Goal: Task Accomplishment & Management: Complete application form

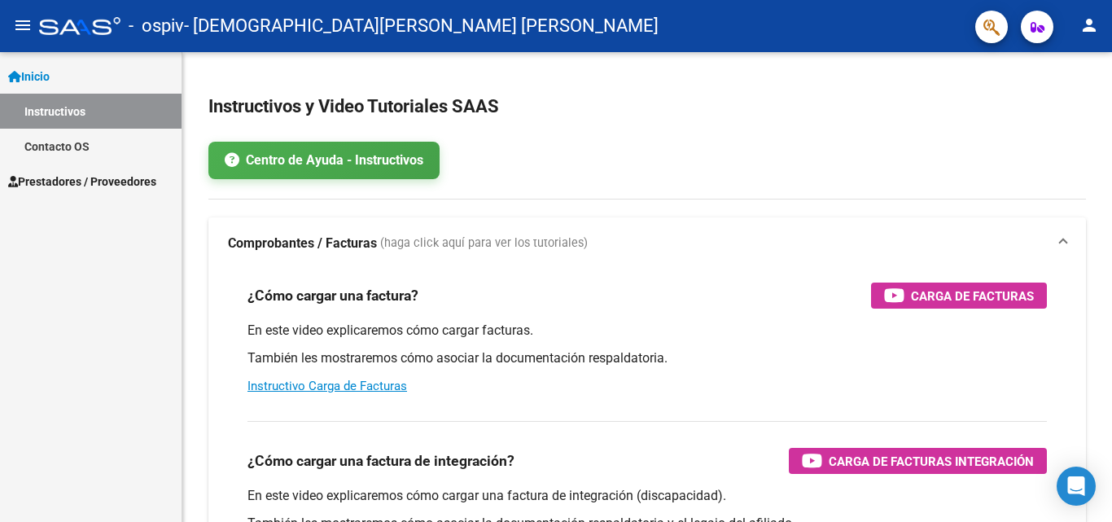
click at [129, 186] on span "Prestadores / Proveedores" at bounding box center [82, 182] width 148 height 18
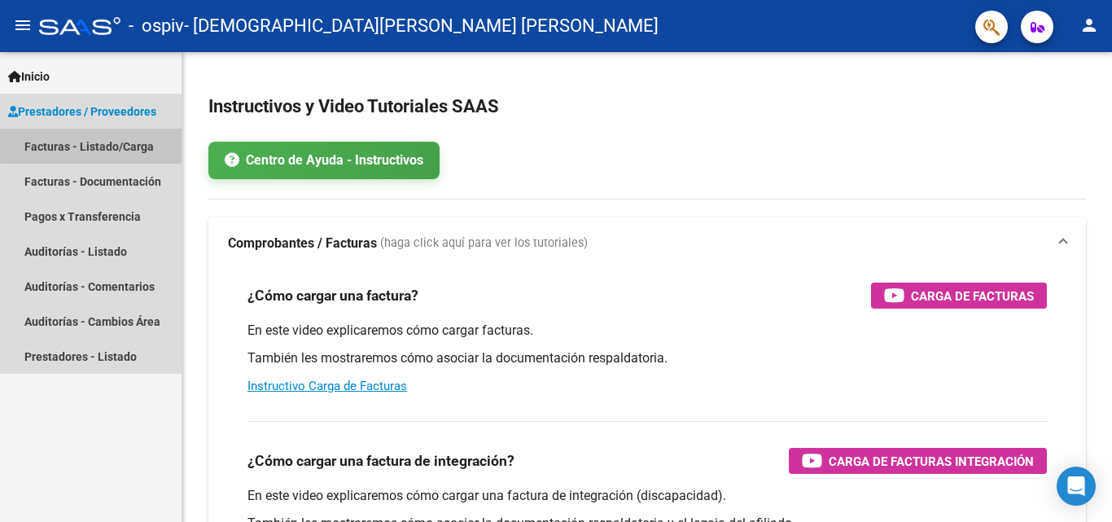
click at [143, 131] on link "Facturas - Listado/Carga" at bounding box center [91, 146] width 182 height 35
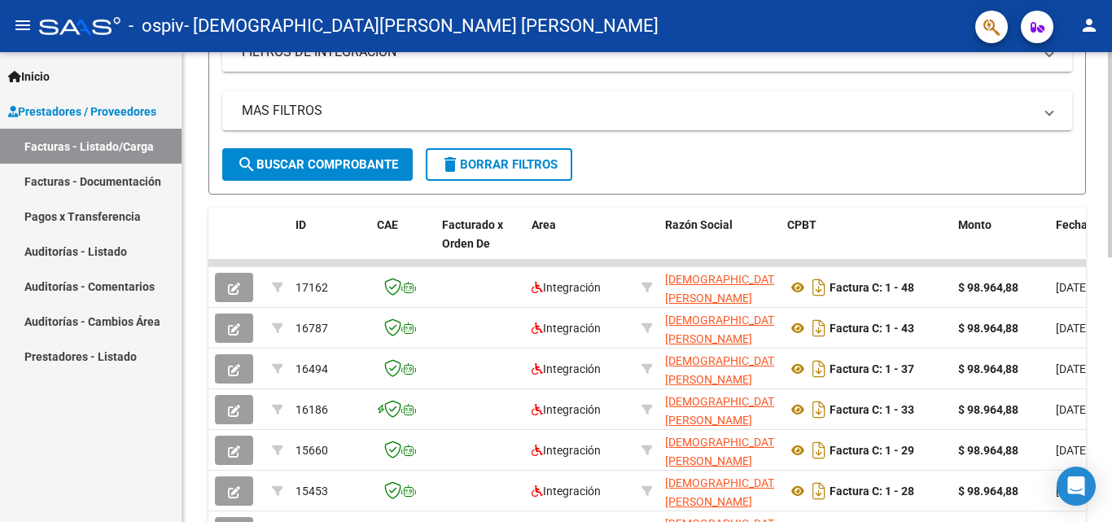
scroll to position [339, 0]
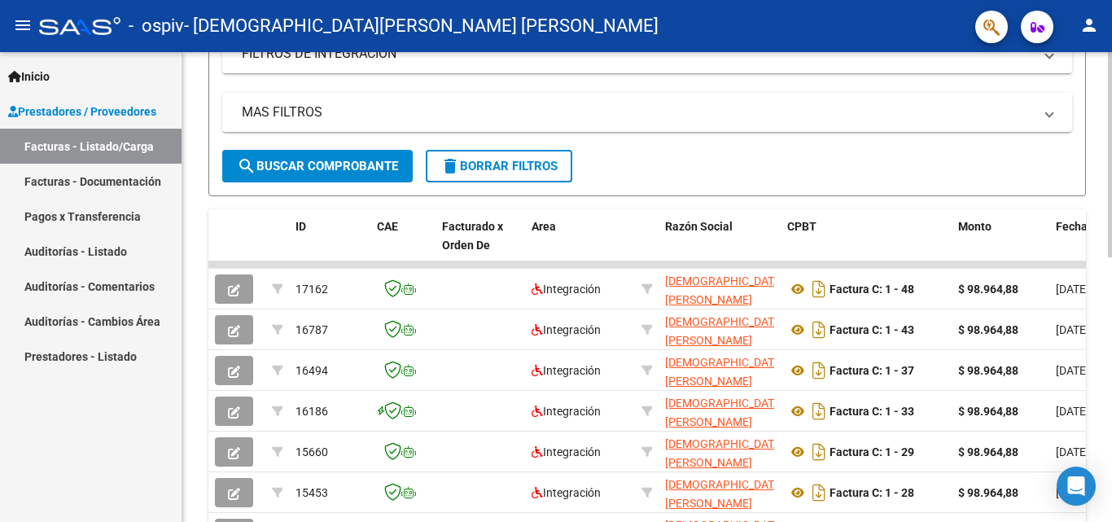
click at [1111, 366] on div at bounding box center [1110, 306] width 4 height 205
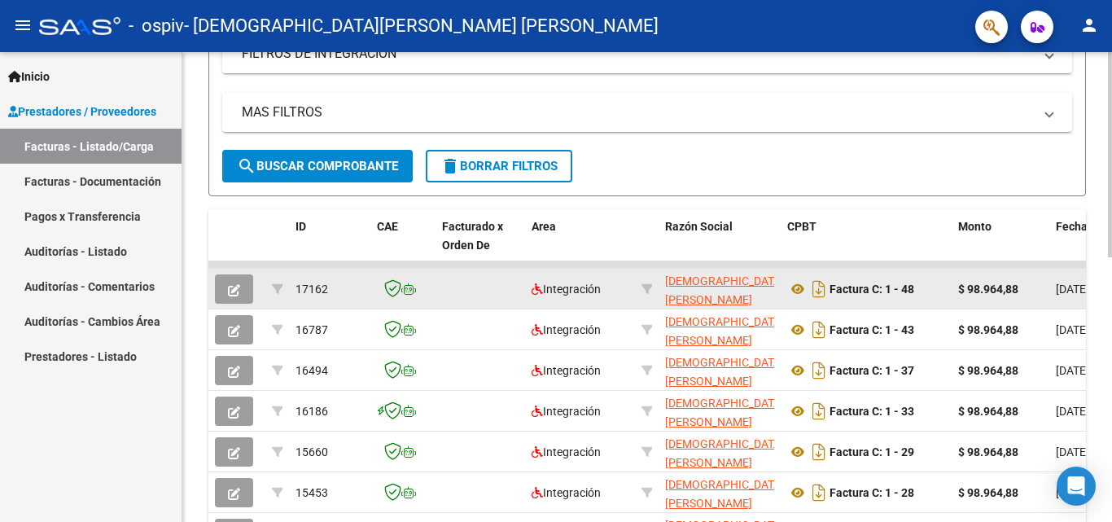
click at [240, 291] on button "button" at bounding box center [234, 288] width 38 height 29
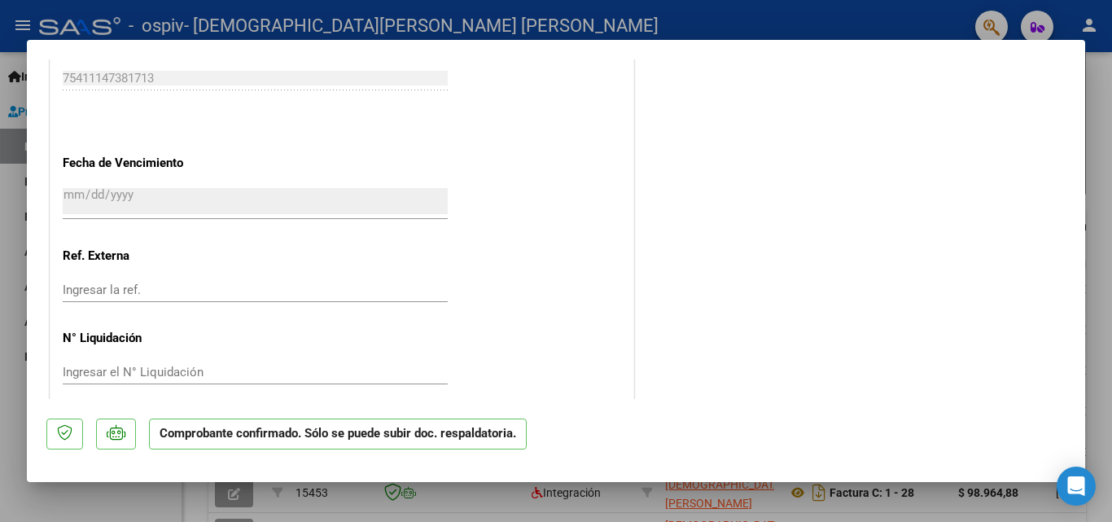
scroll to position [957, 0]
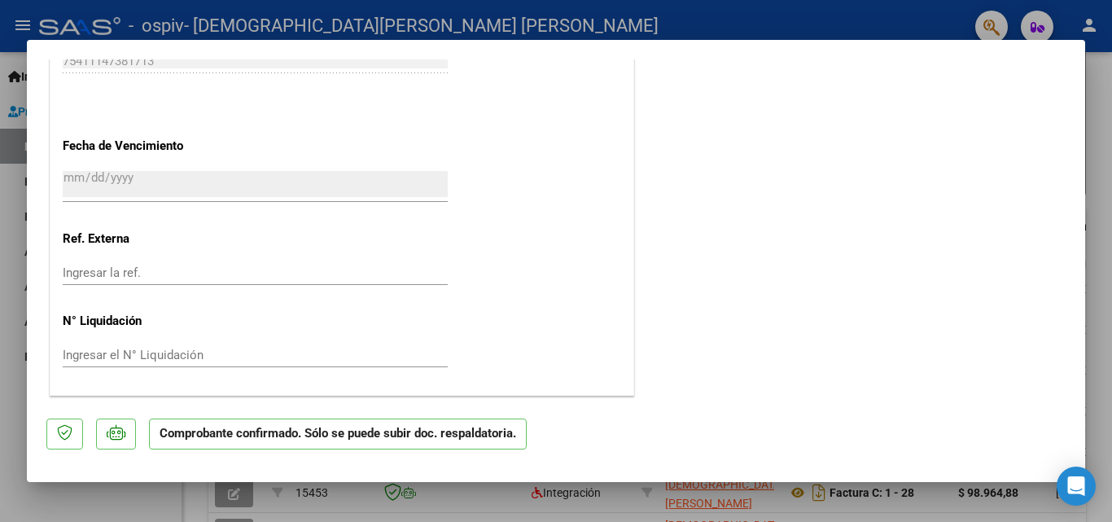
click at [1111, 112] on div at bounding box center [556, 261] width 1112 height 522
type input "$ 0,00"
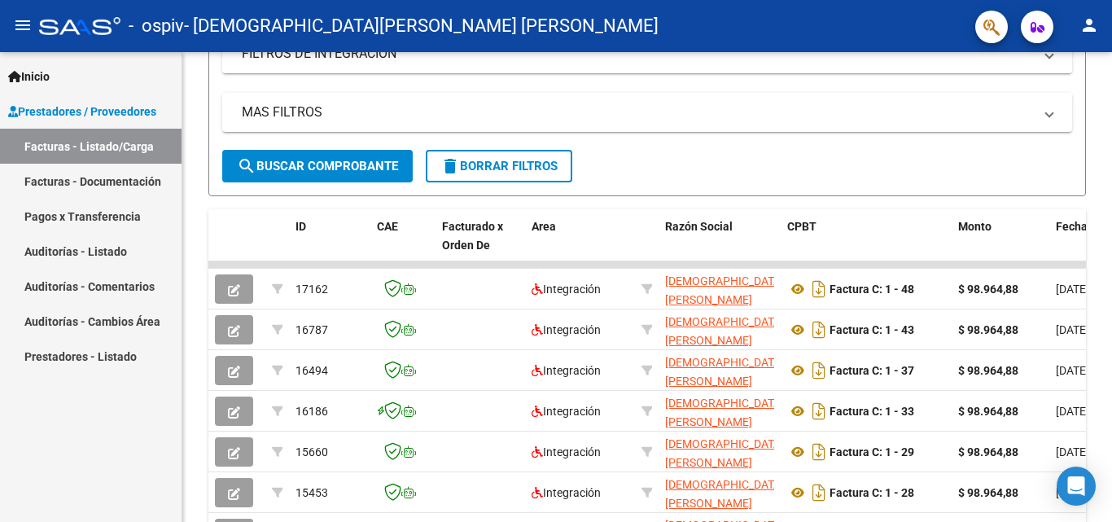
scroll to position [339, 0]
